Goal: Information Seeking & Learning: Find specific fact

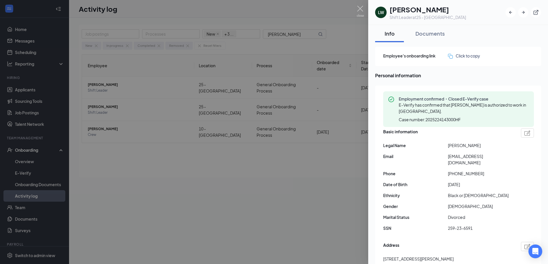
scroll to position [351, 0]
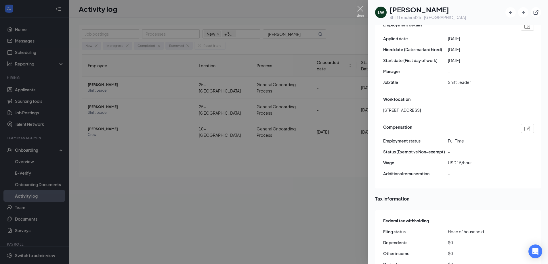
click at [361, 10] on img at bounding box center [360, 11] width 7 height 11
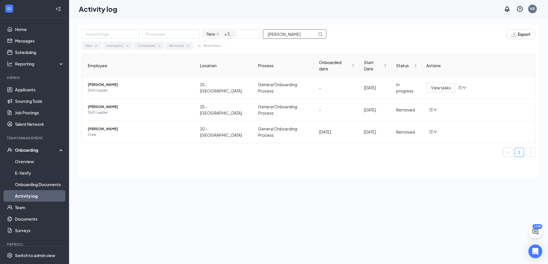
click at [299, 32] on input "[PERSON_NAME]" at bounding box center [290, 34] width 54 height 9
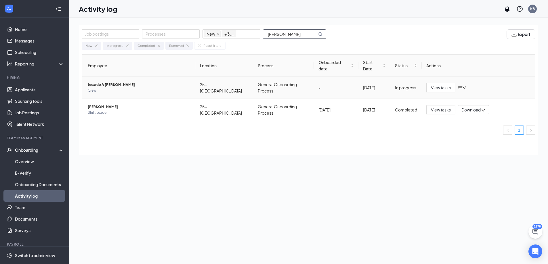
click at [106, 82] on span "Jecardo A [PERSON_NAME]" at bounding box center [139, 85] width 103 height 6
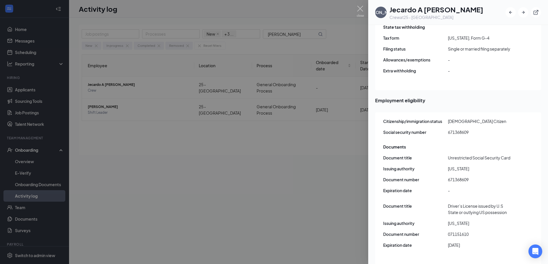
scroll to position [639, 0]
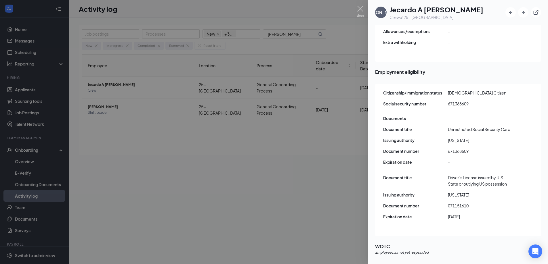
click at [461, 203] on span "071151610" at bounding box center [480, 206] width 65 height 6
copy span "071151610"
click at [457, 148] on span "671368609" at bounding box center [480, 151] width 65 height 6
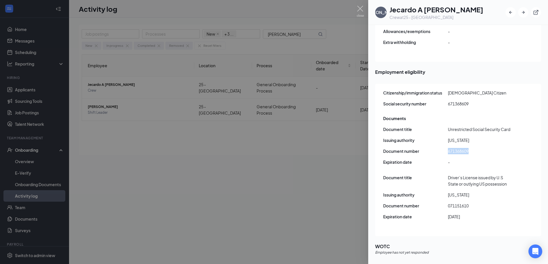
copy span "671368609"
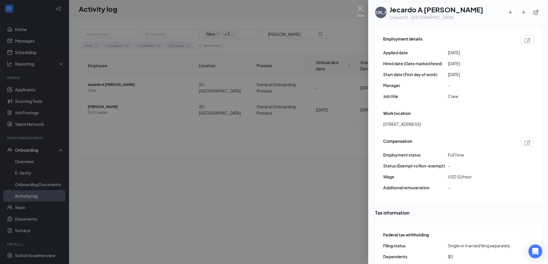
scroll to position [323, 0]
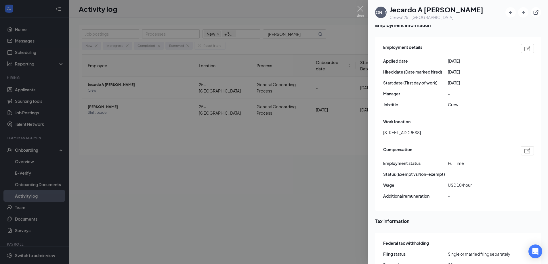
click at [364, 9] on div at bounding box center [274, 132] width 548 height 264
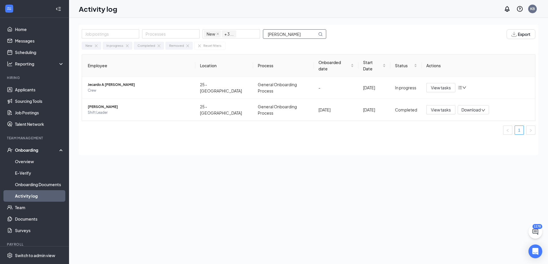
click at [290, 34] on input "[PERSON_NAME]" at bounding box center [290, 34] width 54 height 9
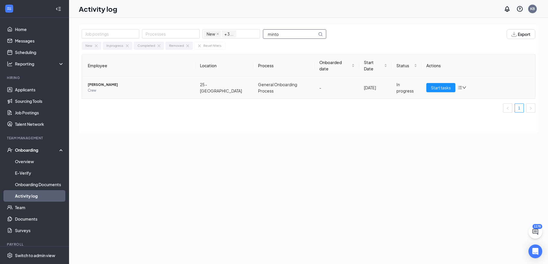
click at [106, 88] on span "Crew" at bounding box center [139, 91] width 103 height 6
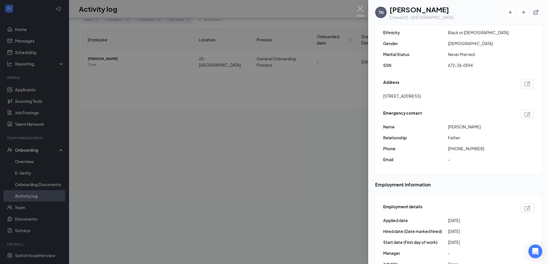
scroll to position [121, 0]
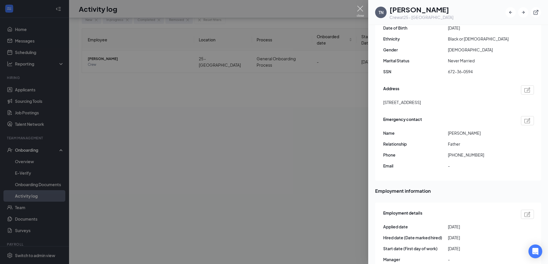
click at [360, 11] on img at bounding box center [360, 11] width 7 height 11
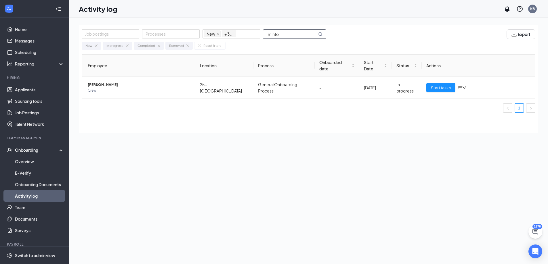
click at [287, 36] on input "minto" at bounding box center [290, 34] width 54 height 9
click at [95, 82] on span "Trinity Bean" at bounding box center [139, 85] width 103 height 6
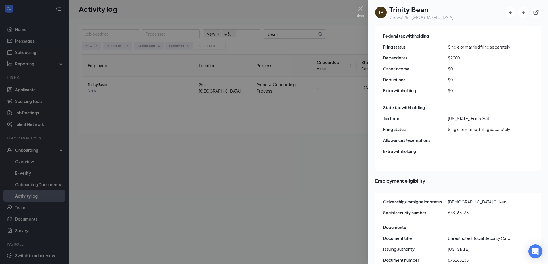
scroll to position [639, 0]
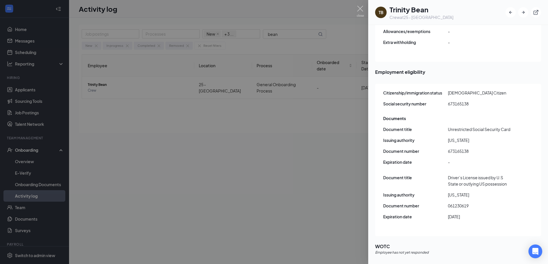
click at [459, 148] on span "673165138" at bounding box center [480, 151] width 65 height 6
copy span "673165138"
click at [461, 203] on span "061230619" at bounding box center [480, 206] width 65 height 6
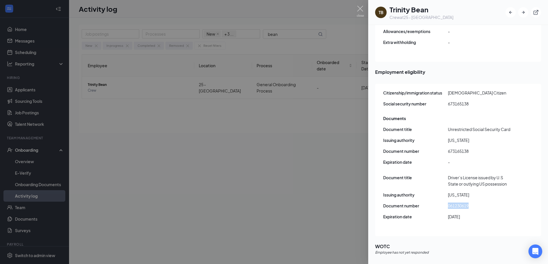
copy span "061230619"
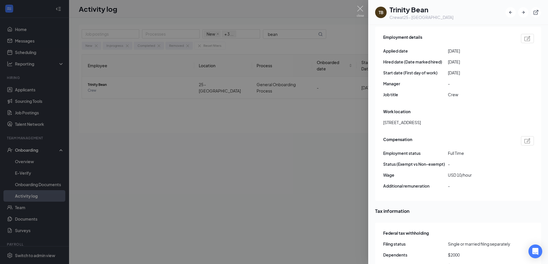
scroll to position [323, 0]
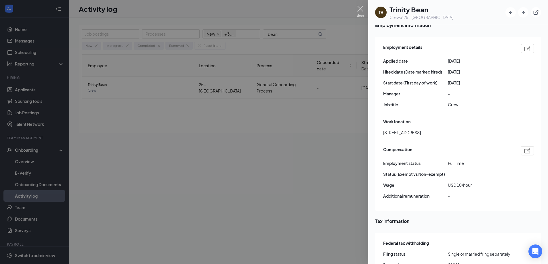
click at [359, 7] on img at bounding box center [360, 11] width 7 height 11
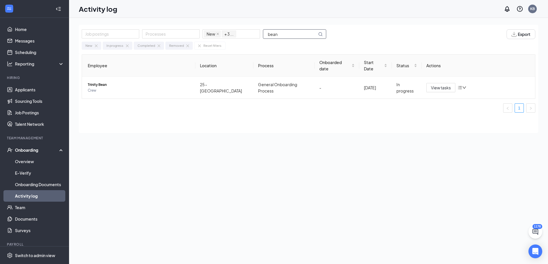
click at [287, 35] on input "bean" at bounding box center [290, 34] width 54 height 9
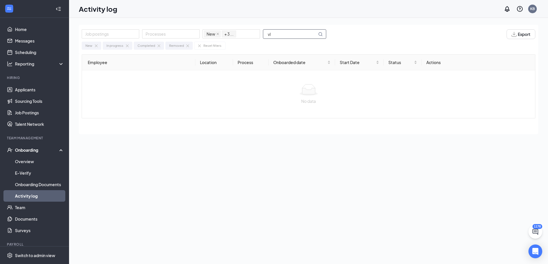
type input "v"
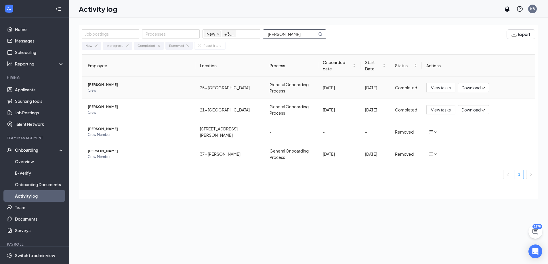
click at [102, 82] on span "[PERSON_NAME]" at bounding box center [139, 85] width 103 height 6
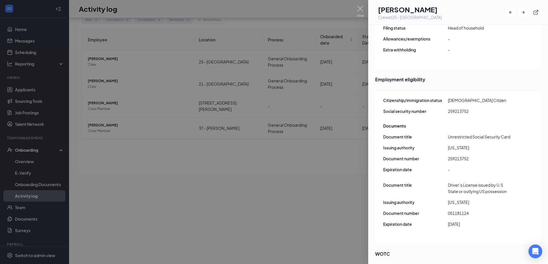
scroll to position [661, 0]
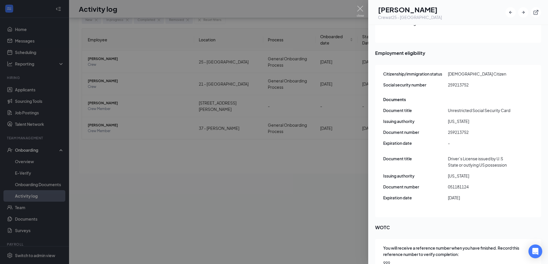
click at [460, 184] on span "051181124" at bounding box center [480, 187] width 65 height 6
copy span "051181124"
click at [461, 129] on span "259213752" at bounding box center [480, 132] width 65 height 6
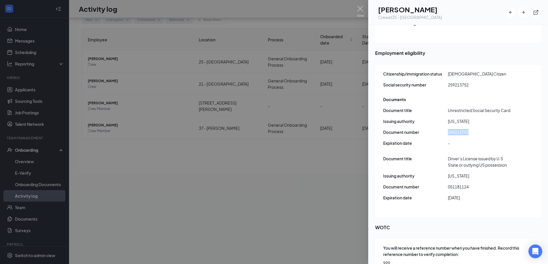
copy span "259213752"
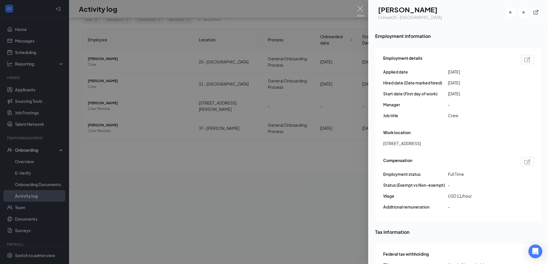
scroll to position [288, 0]
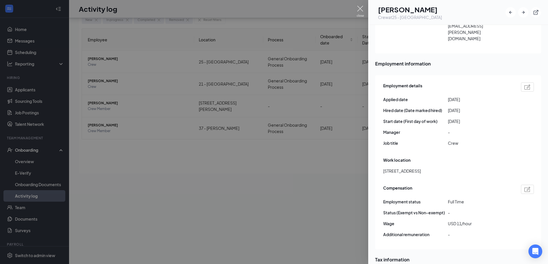
click at [361, 9] on img at bounding box center [360, 11] width 7 height 11
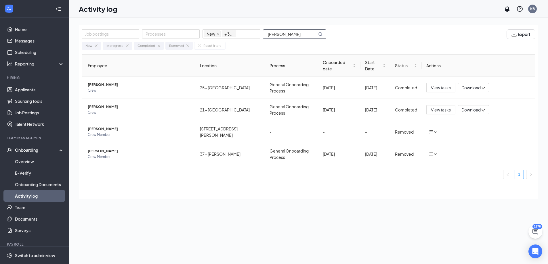
click at [303, 36] on input "[PERSON_NAME]" at bounding box center [290, 34] width 54 height 9
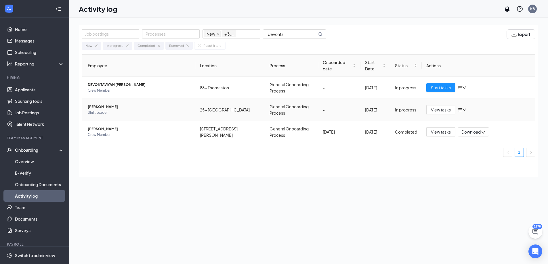
click at [108, 104] on span "[PERSON_NAME]" at bounding box center [139, 107] width 103 height 6
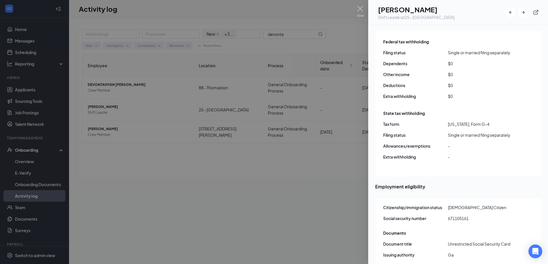
scroll to position [639, 0]
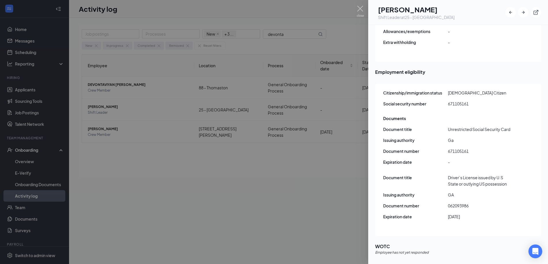
click at [461, 203] on span "062093986" at bounding box center [480, 206] width 65 height 6
copy span "062093986"
click at [462, 148] on span "671105161" at bounding box center [480, 151] width 65 height 6
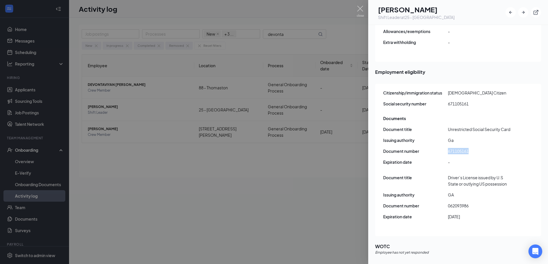
copy span "671105161"
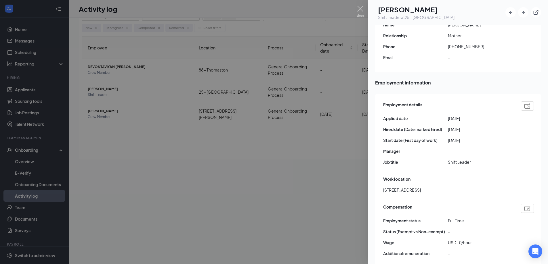
scroll to position [26, 0]
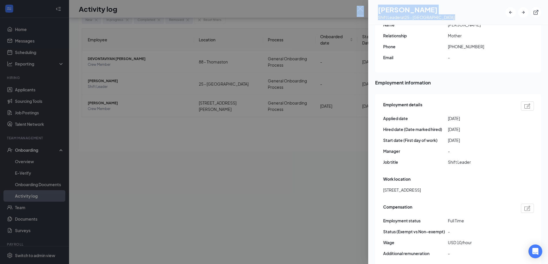
click at [362, 10] on div "DB [PERSON_NAME] Shift Leader at 25 - [GEOGRAPHIC_DATA] Info Documents Employee…" at bounding box center [274, 132] width 548 height 264
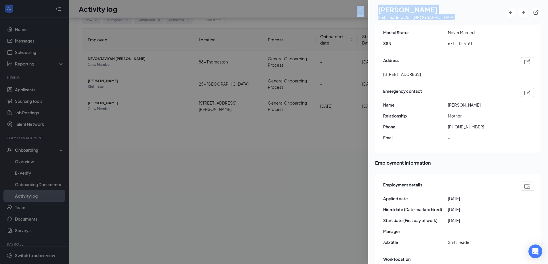
click at [361, 11] on img at bounding box center [360, 11] width 7 height 11
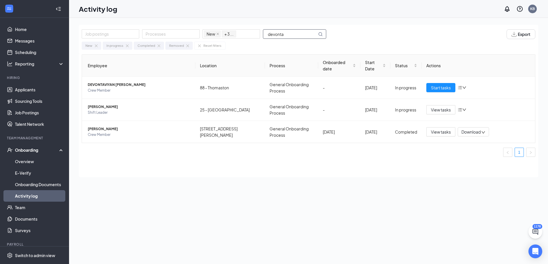
click at [298, 37] on input "devonta" at bounding box center [290, 34] width 54 height 9
click at [298, 36] on input "devonta" at bounding box center [290, 34] width 54 height 9
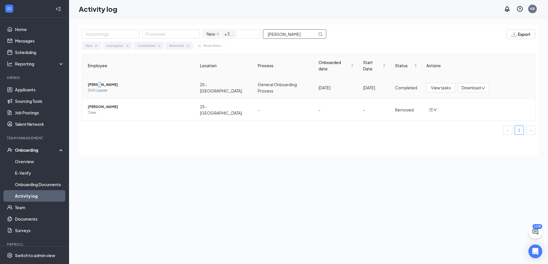
click at [99, 82] on span "[PERSON_NAME]" at bounding box center [139, 85] width 103 height 6
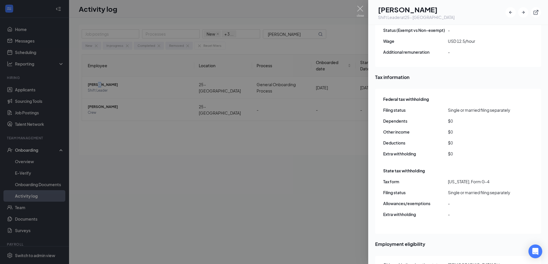
scroll to position [661, 0]
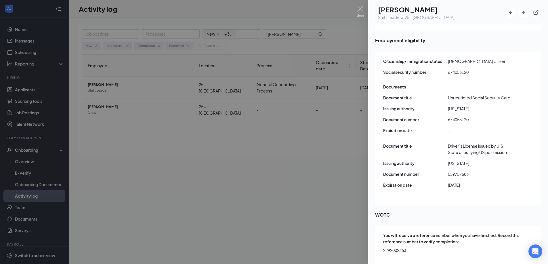
click at [457, 171] on span "059757686" at bounding box center [480, 174] width 65 height 6
copy span "059757686"
click at [467, 116] on span "674053120" at bounding box center [480, 119] width 65 height 6
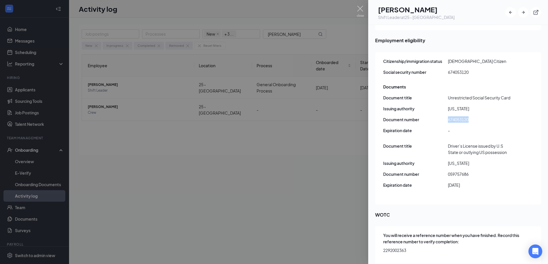
copy span "674053120"
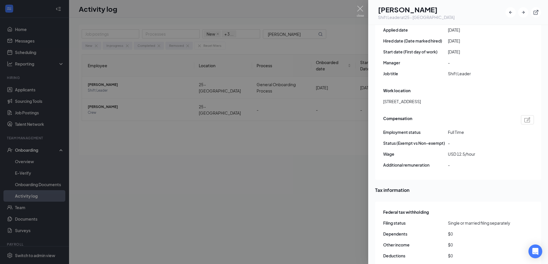
scroll to position [345, 0]
click at [358, 9] on img at bounding box center [360, 11] width 7 height 11
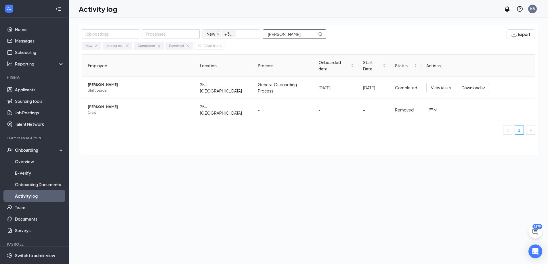
click at [285, 32] on input "[PERSON_NAME]" at bounding box center [290, 34] width 54 height 9
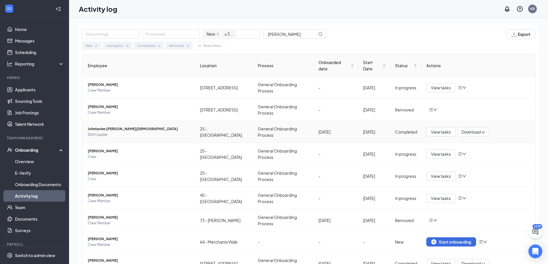
click at [107, 126] on span "Johntavies [PERSON_NAME][DEMOGRAPHIC_DATA]" at bounding box center [139, 129] width 103 height 6
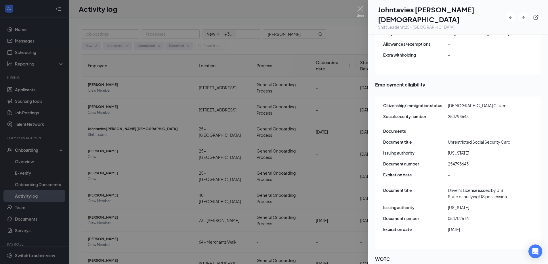
scroll to position [661, 0]
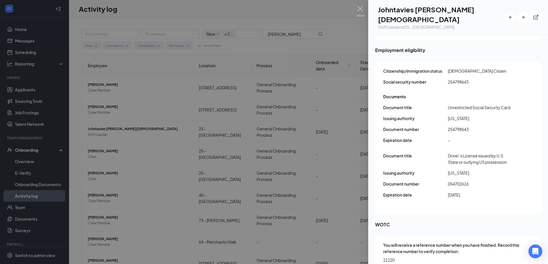
click at [456, 181] on span "054702616" at bounding box center [480, 184] width 65 height 6
click at [455, 113] on div "Document title Unrestricted Social Security Card Issuing authority [US_STATE] D…" at bounding box center [458, 126] width 151 height 44
click at [455, 112] on div "Document title Unrestricted Social Security Card Issuing authority [US_STATE] D…" at bounding box center [458, 126] width 151 height 44
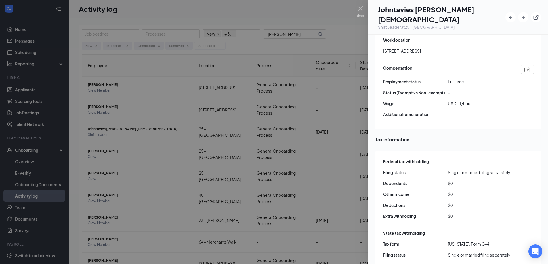
scroll to position [316, 0]
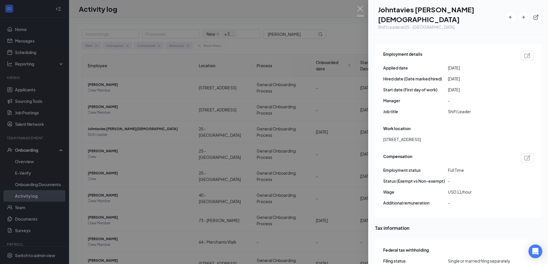
click at [359, 4] on div at bounding box center [274, 132] width 548 height 264
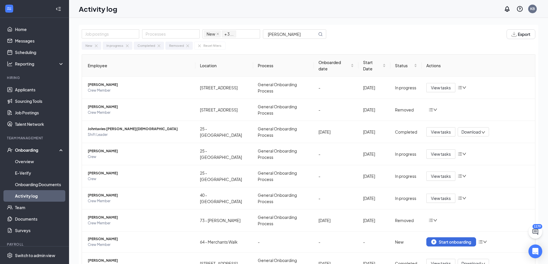
click at [359, 6] on div "Activity log KB" at bounding box center [308, 9] width 479 height 18
click at [301, 32] on input "[PERSON_NAME]" at bounding box center [290, 34] width 54 height 9
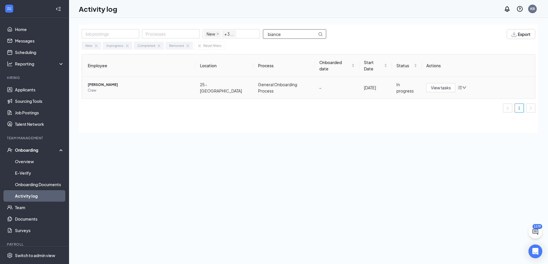
click at [103, 82] on span "[PERSON_NAME]" at bounding box center [139, 85] width 103 height 6
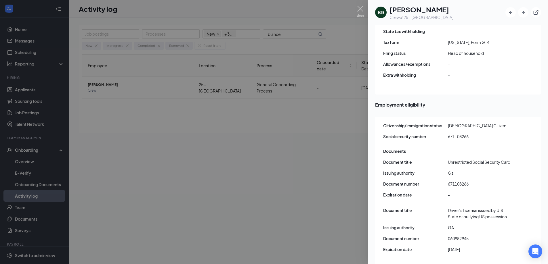
scroll to position [639, 0]
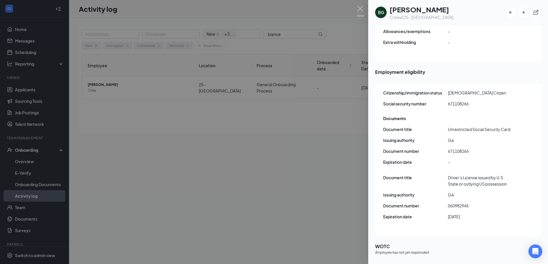
click at [454, 203] on span "060982945" at bounding box center [480, 206] width 65 height 6
click at [452, 203] on span "060982945" at bounding box center [480, 206] width 65 height 6
click at [458, 203] on span "060982945" at bounding box center [480, 206] width 65 height 6
drag, startPoint x: 458, startPoint y: 200, endPoint x: 455, endPoint y: 201, distance: 3.1
click at [457, 203] on span "060982945" at bounding box center [480, 206] width 65 height 6
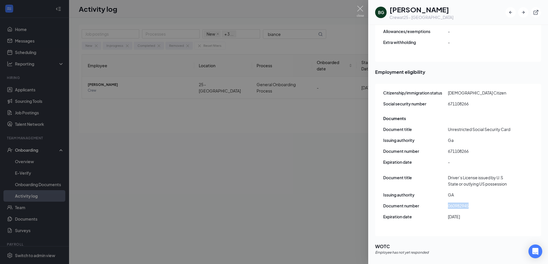
click at [453, 148] on span "671108266" at bounding box center [480, 151] width 65 height 6
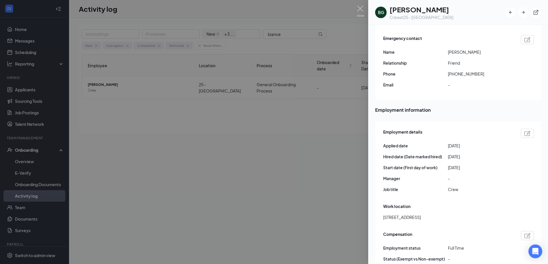
scroll to position [294, 0]
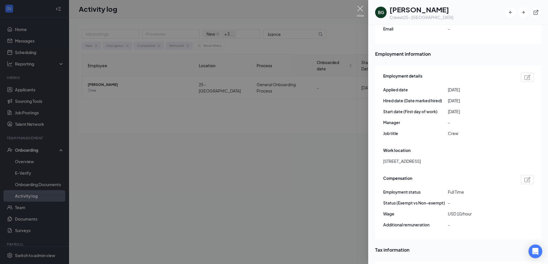
click at [362, 10] on img at bounding box center [360, 11] width 7 height 11
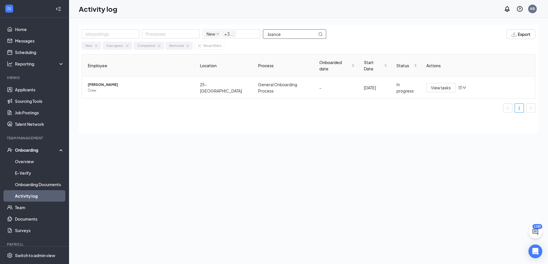
click at [290, 34] on input "biance" at bounding box center [290, 34] width 54 height 9
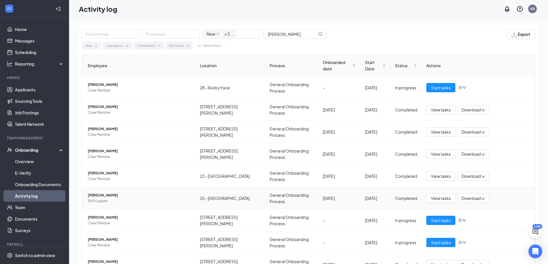
click at [105, 193] on span "[PERSON_NAME]" at bounding box center [139, 196] width 103 height 6
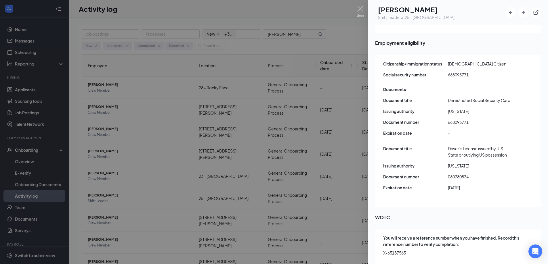
scroll to position [661, 0]
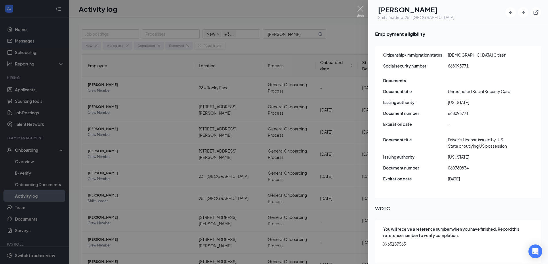
click at [458, 165] on span "060780834" at bounding box center [480, 168] width 65 height 6
click at [454, 110] on span "668093771" at bounding box center [480, 113] width 65 height 6
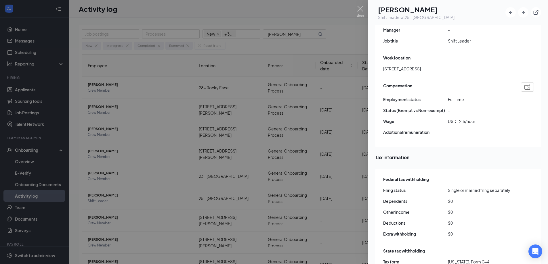
scroll to position [374, 0]
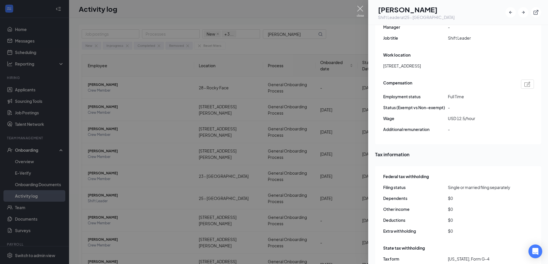
click at [360, 7] on img at bounding box center [360, 11] width 7 height 11
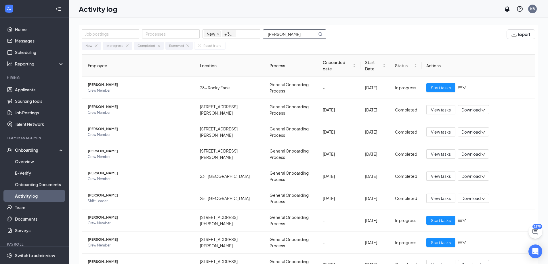
click at [280, 33] on input "[PERSON_NAME]" at bounding box center [290, 34] width 54 height 9
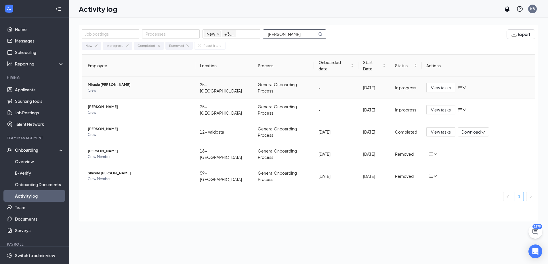
click at [107, 82] on span "Miracle [PERSON_NAME]" at bounding box center [139, 85] width 103 height 6
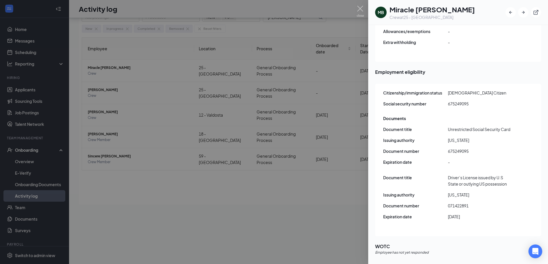
scroll to position [26, 0]
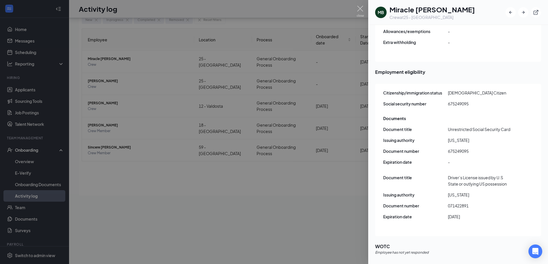
click at [464, 203] on span "071422891" at bounding box center [480, 206] width 65 height 6
click at [456, 148] on span "675249095" at bounding box center [480, 151] width 65 height 6
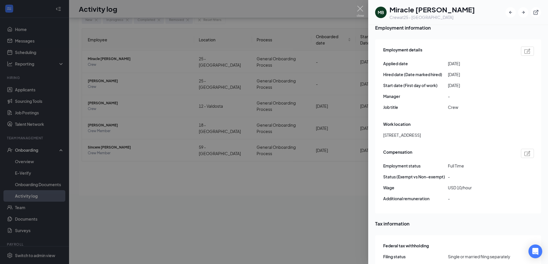
scroll to position [323, 0]
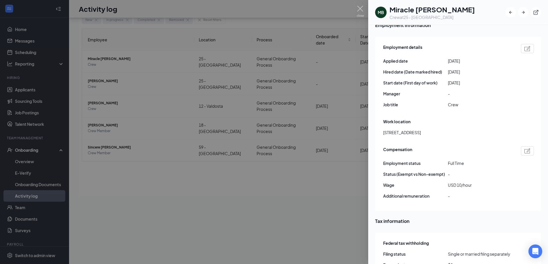
click at [360, 10] on img at bounding box center [360, 11] width 7 height 11
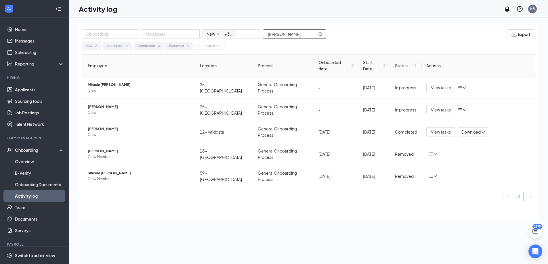
click at [297, 32] on input "[PERSON_NAME]" at bounding box center [290, 34] width 54 height 9
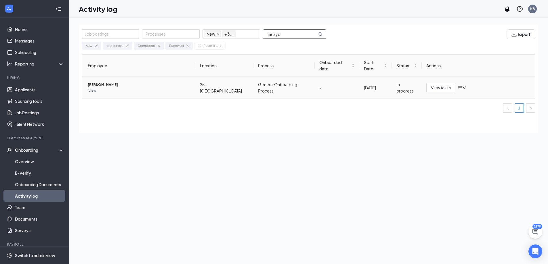
click at [93, 82] on span "[PERSON_NAME]" at bounding box center [139, 85] width 103 height 6
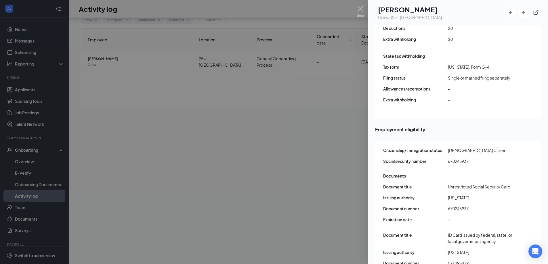
scroll to position [639, 0]
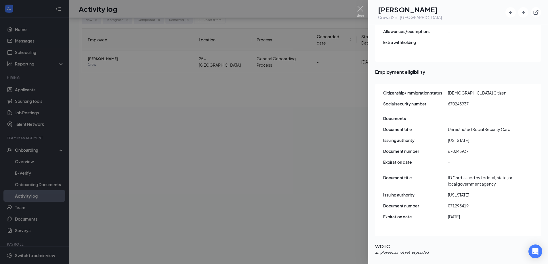
click at [457, 203] on span "071295419" at bounding box center [480, 206] width 65 height 6
click at [454, 148] on span "670245937" at bounding box center [480, 151] width 65 height 6
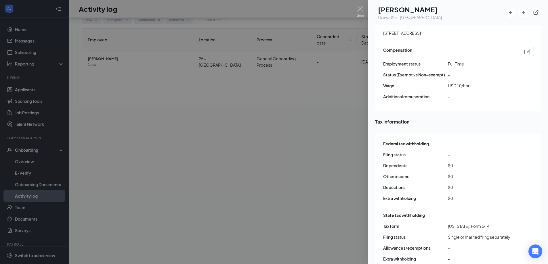
scroll to position [409, 0]
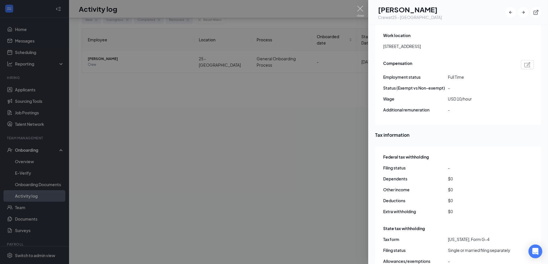
click at [361, 5] on div at bounding box center [274, 132] width 548 height 264
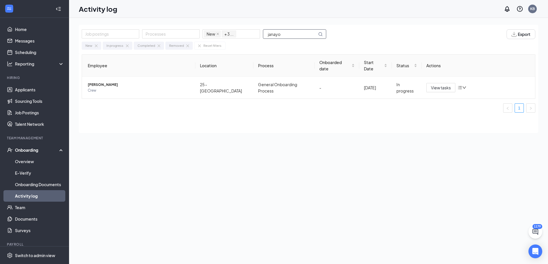
click at [287, 35] on input "janayo" at bounding box center [290, 34] width 54 height 9
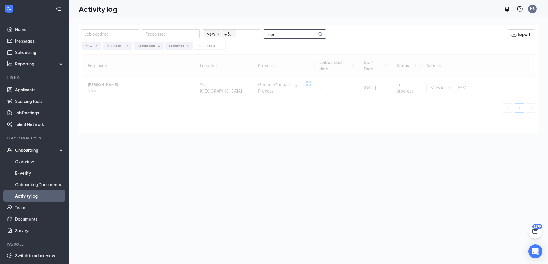
type input "zion"
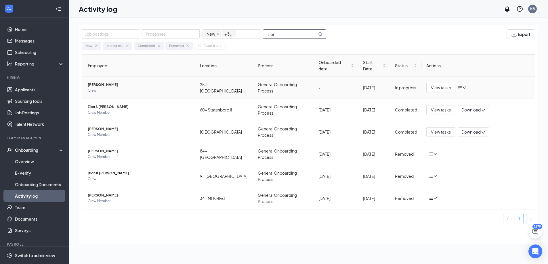
click at [97, 82] on span "[PERSON_NAME]" at bounding box center [139, 85] width 103 height 6
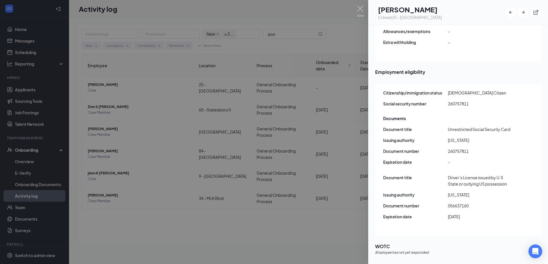
scroll to position [26, 0]
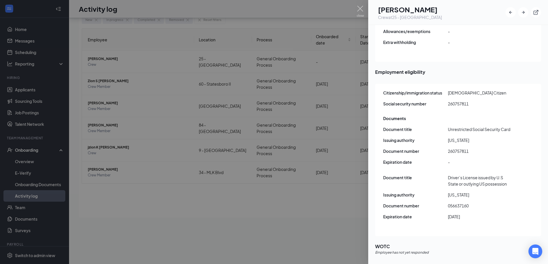
click at [464, 148] on span "260757811" at bounding box center [480, 151] width 65 height 6
click at [457, 192] on span "[US_STATE]" at bounding box center [480, 195] width 65 height 6
click at [459, 203] on span "056637160" at bounding box center [480, 206] width 65 height 6
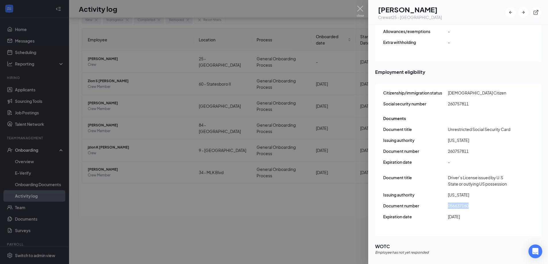
click at [459, 203] on span "056637160" at bounding box center [480, 206] width 65 height 6
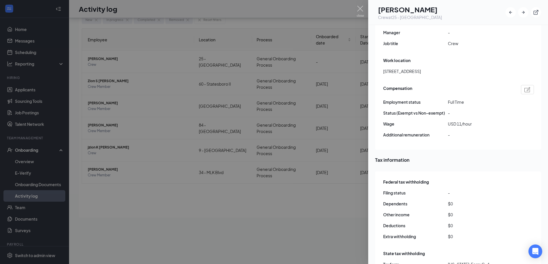
scroll to position [351, 0]
